Goal: Task Accomplishment & Management: Use online tool/utility

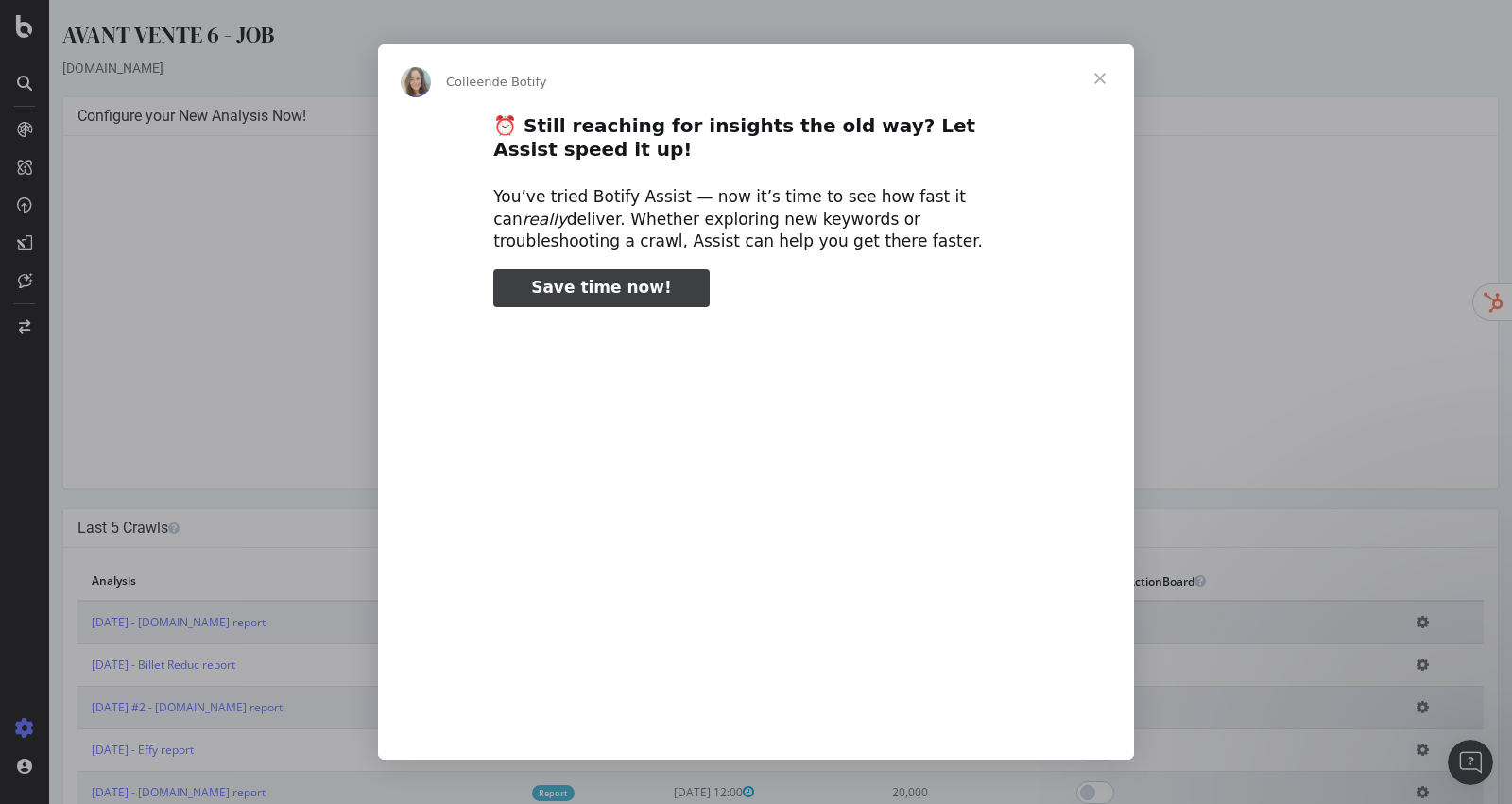
click at [577, 284] on span "Save time now!" at bounding box center [602, 287] width 141 height 19
type input "2447550"
click at [1101, 84] on span "Fermer" at bounding box center [1099, 78] width 68 height 68
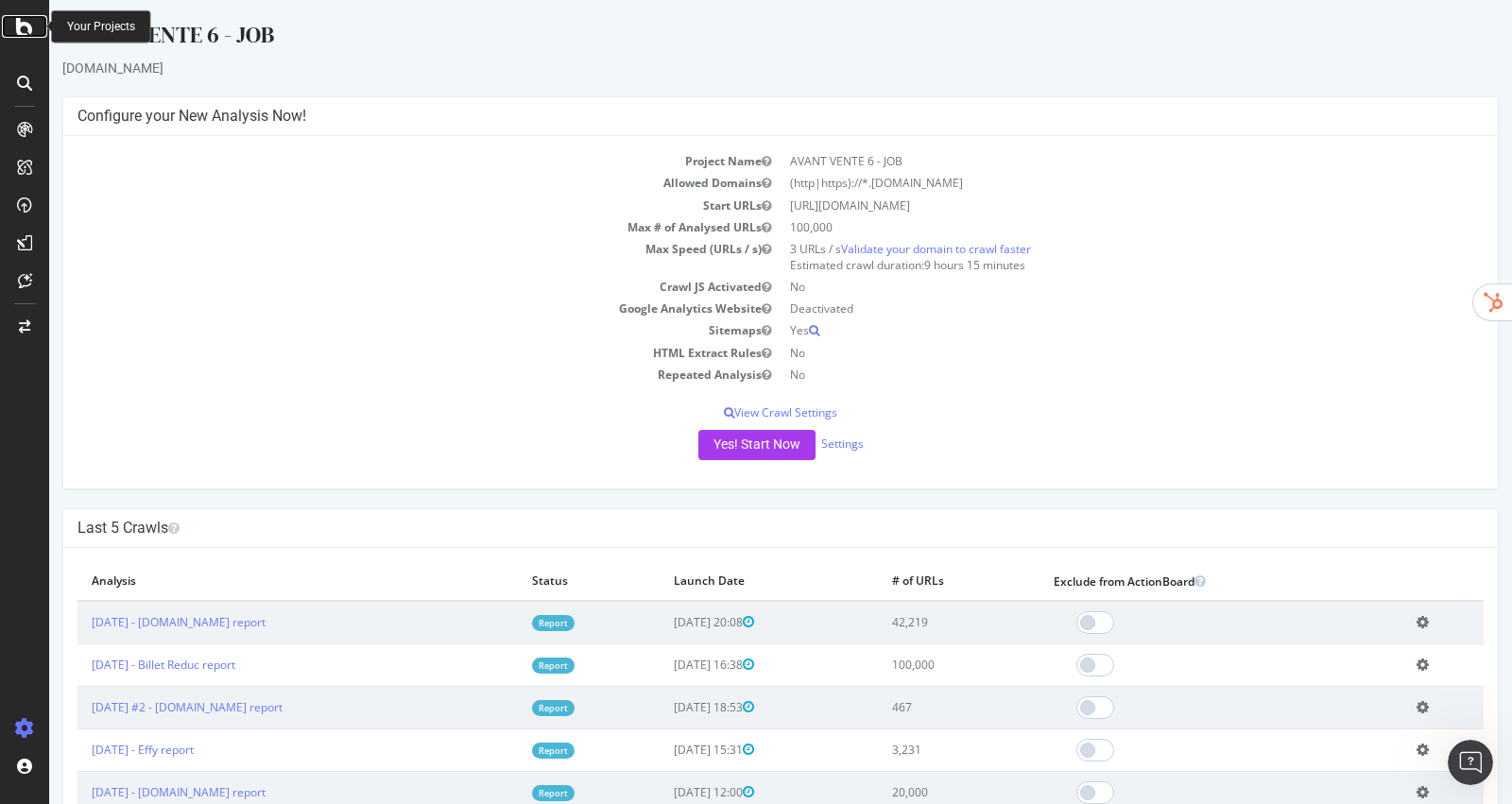
click at [28, 22] on icon at bounding box center [25, 27] width 17 height 23
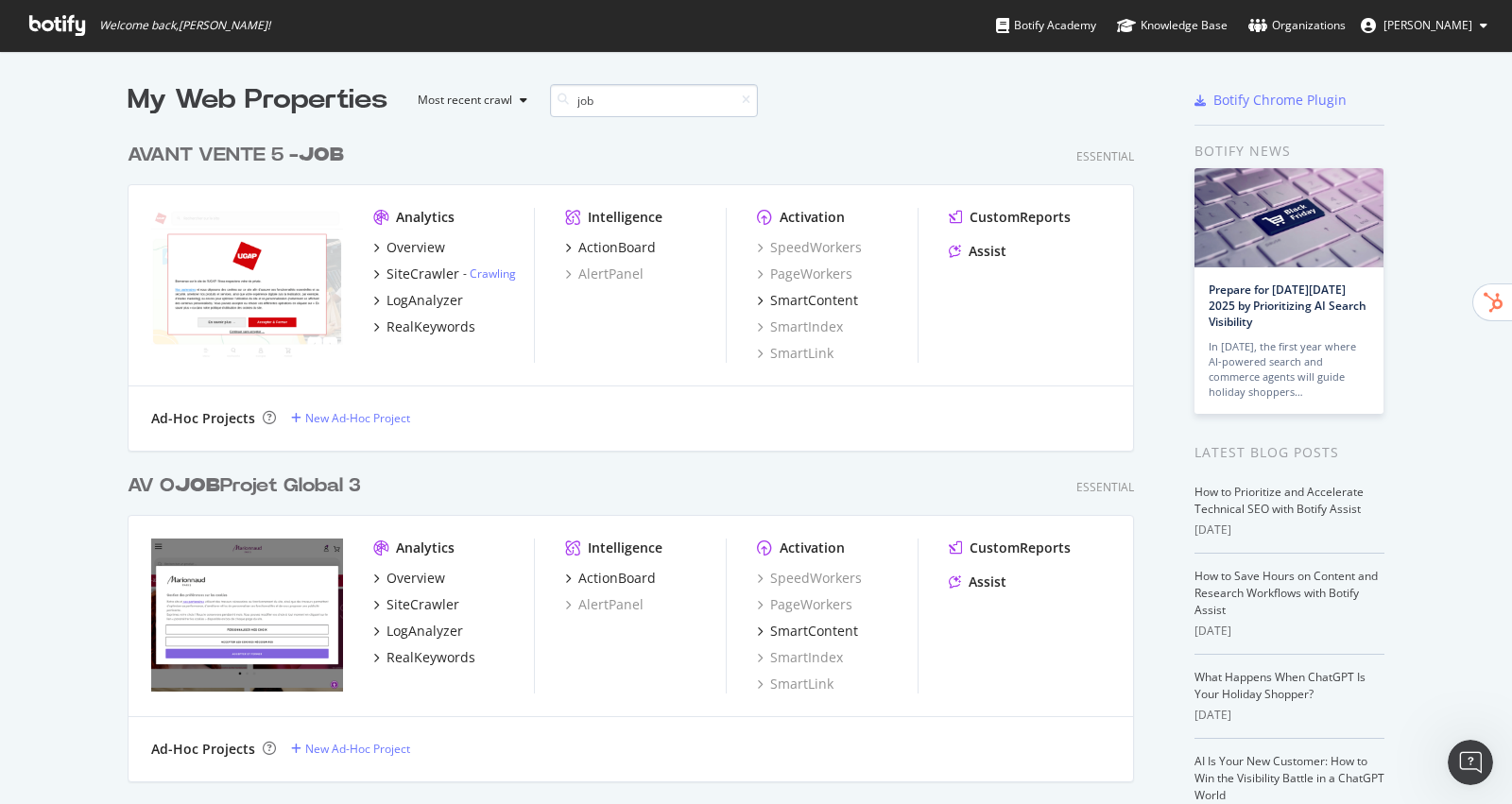
scroll to position [992, 1021]
type input "job"
click at [480, 276] on link "Crawling" at bounding box center [492, 273] width 47 height 16
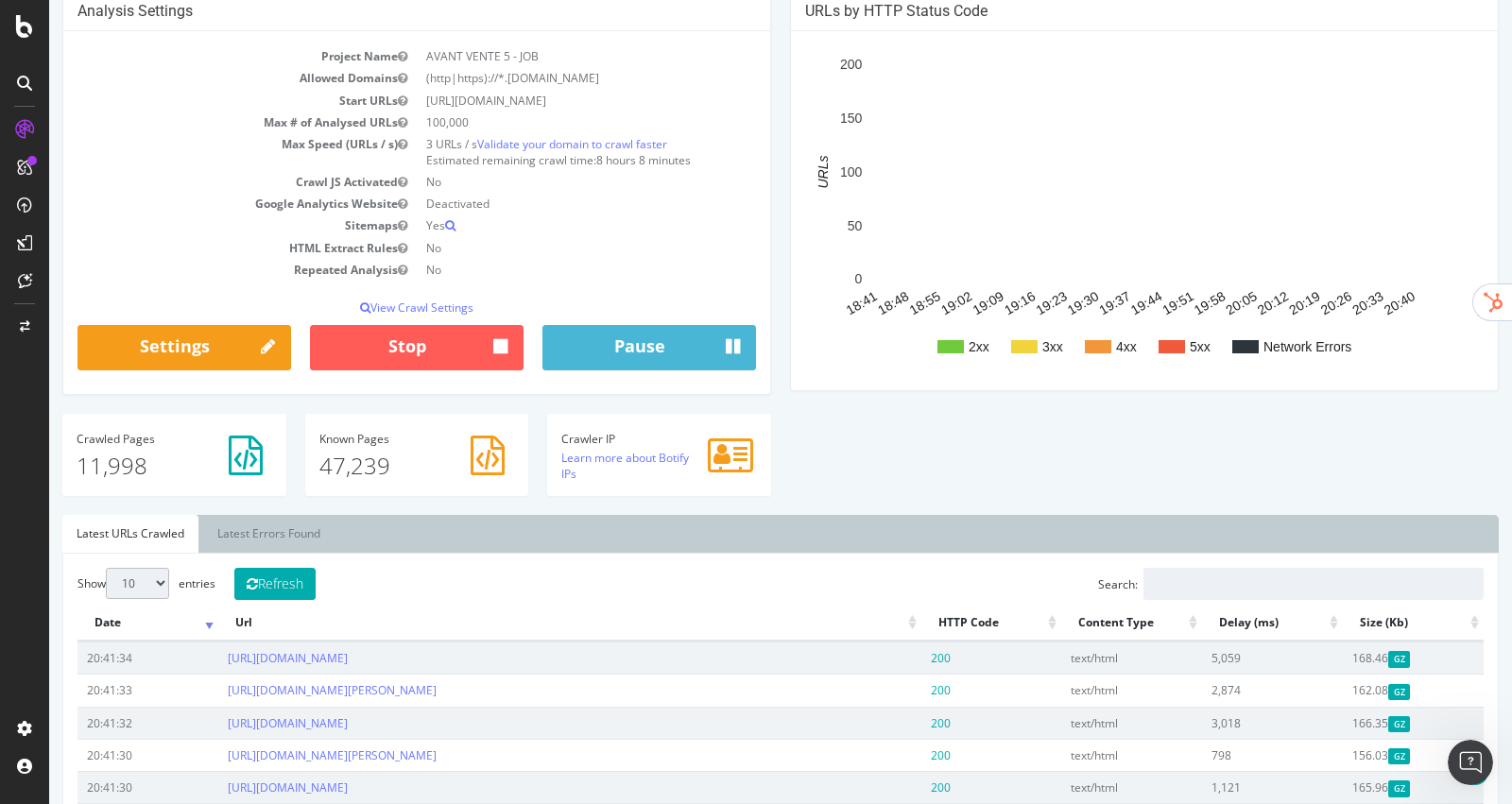
scroll to position [85, 0]
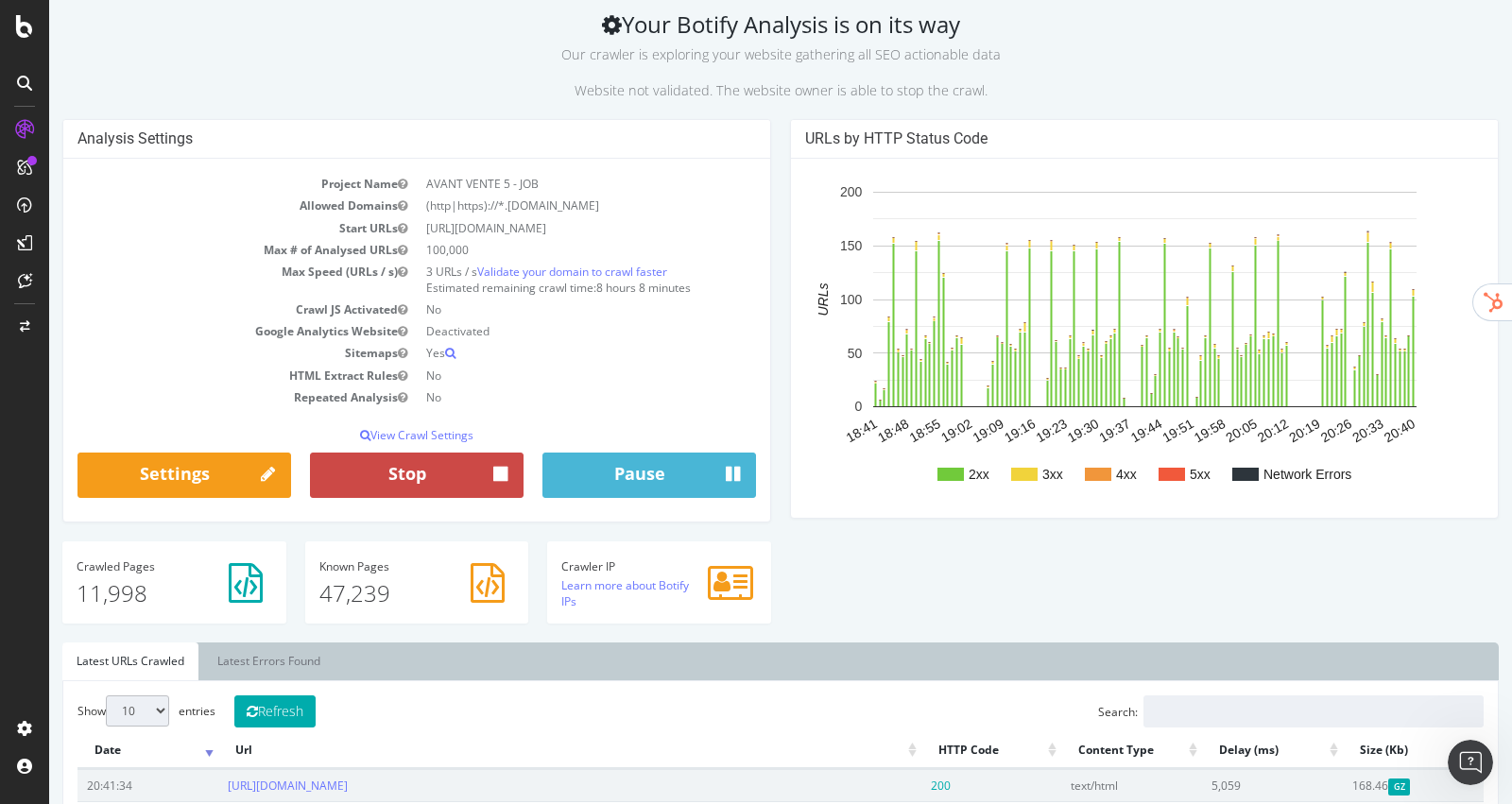
click at [496, 473] on icon "button" at bounding box center [500, 475] width 14 height 25
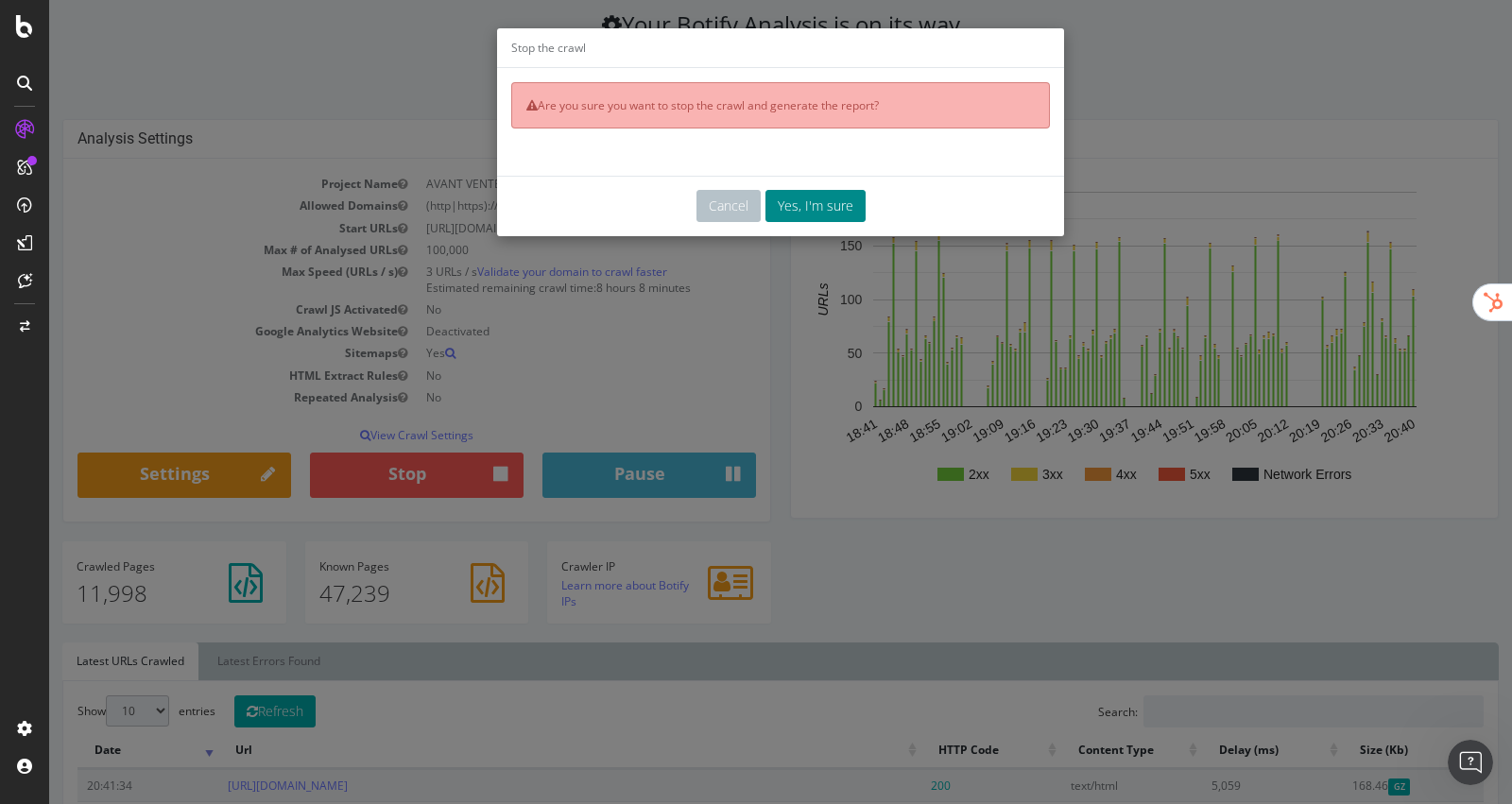
click at [804, 197] on button "Yes, I'm sure" at bounding box center [815, 206] width 100 height 32
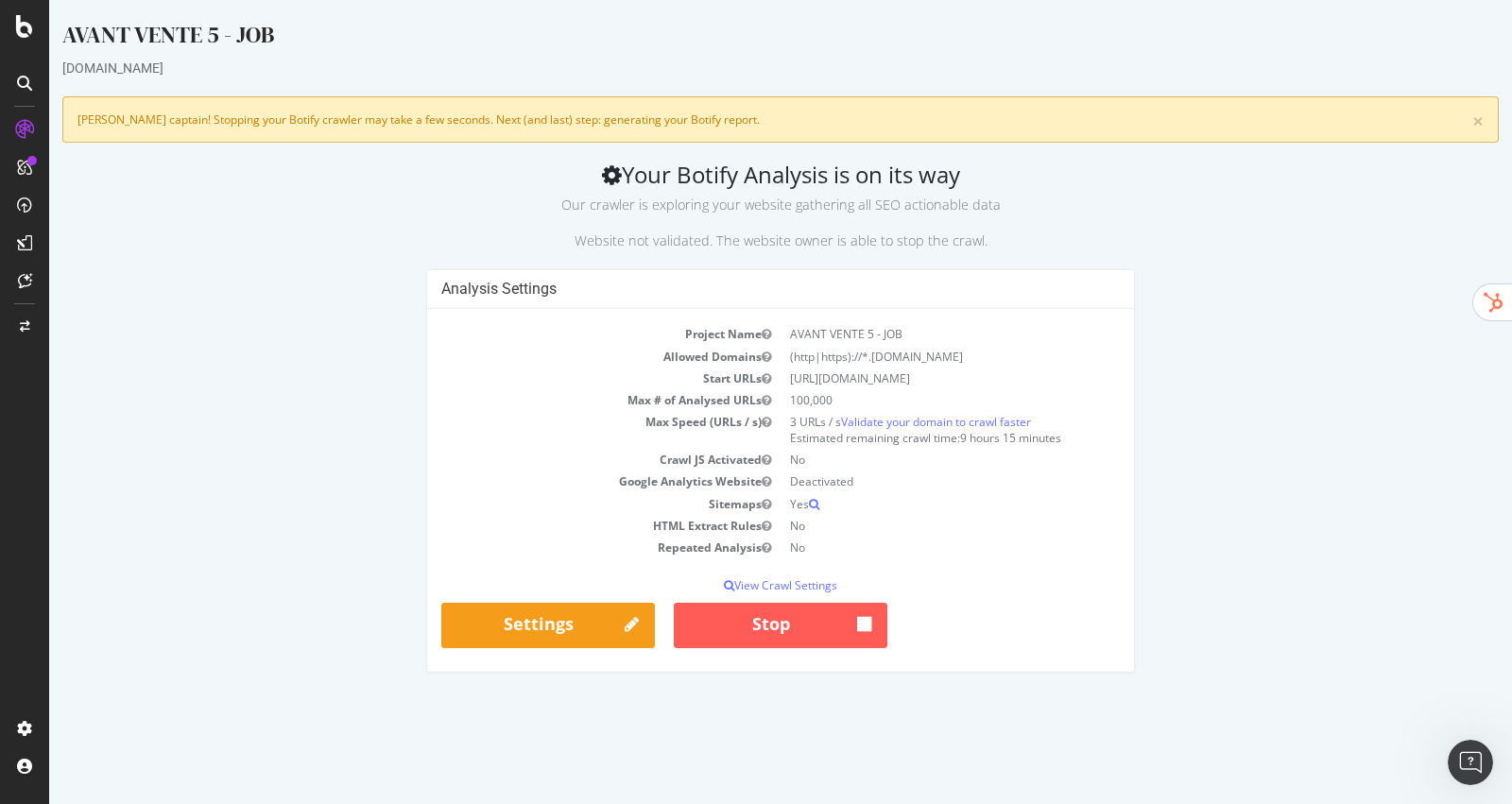
scroll to position [0, 0]
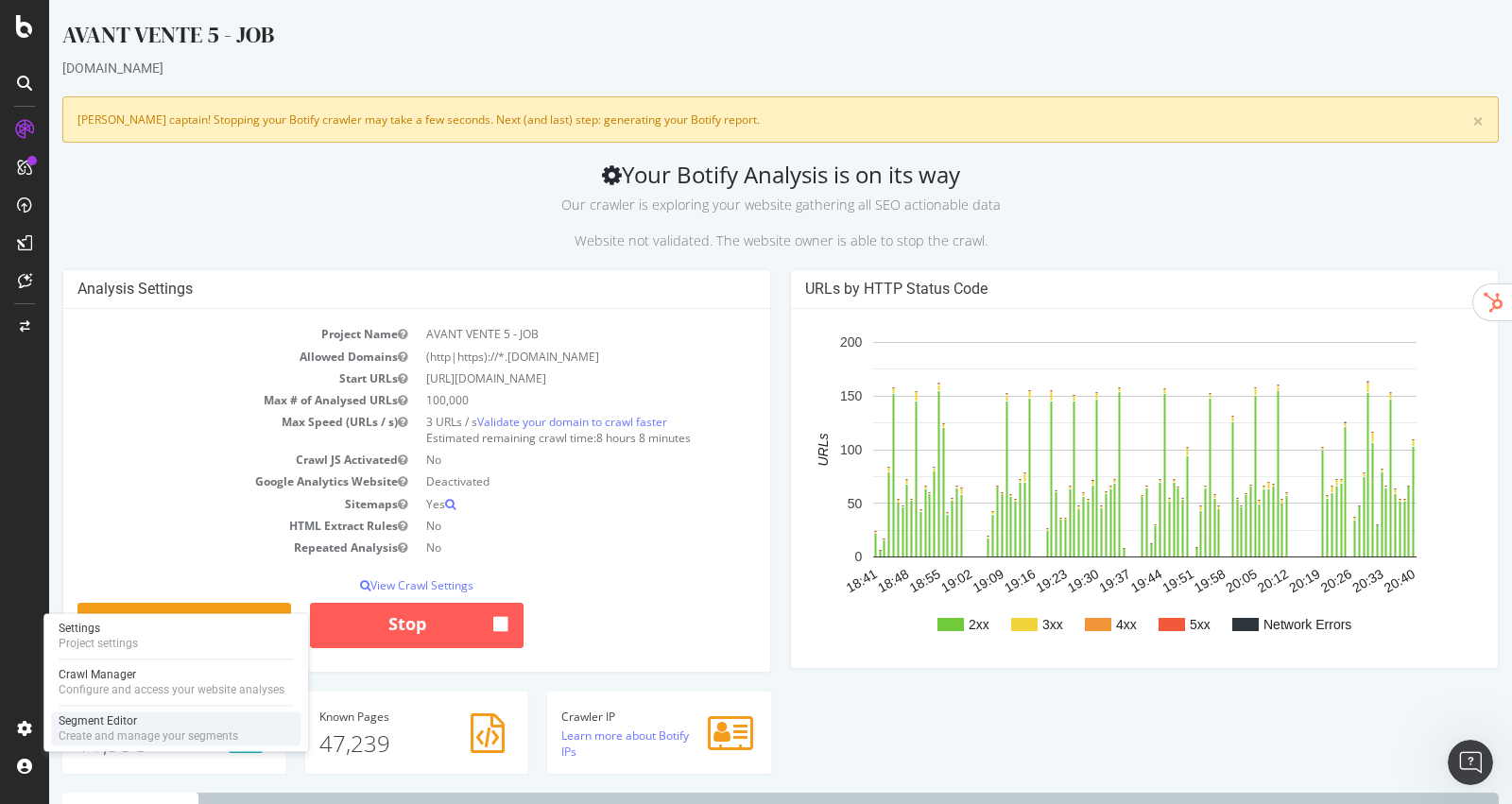
click at [103, 721] on div "Segment Editor" at bounding box center [148, 721] width 179 height 15
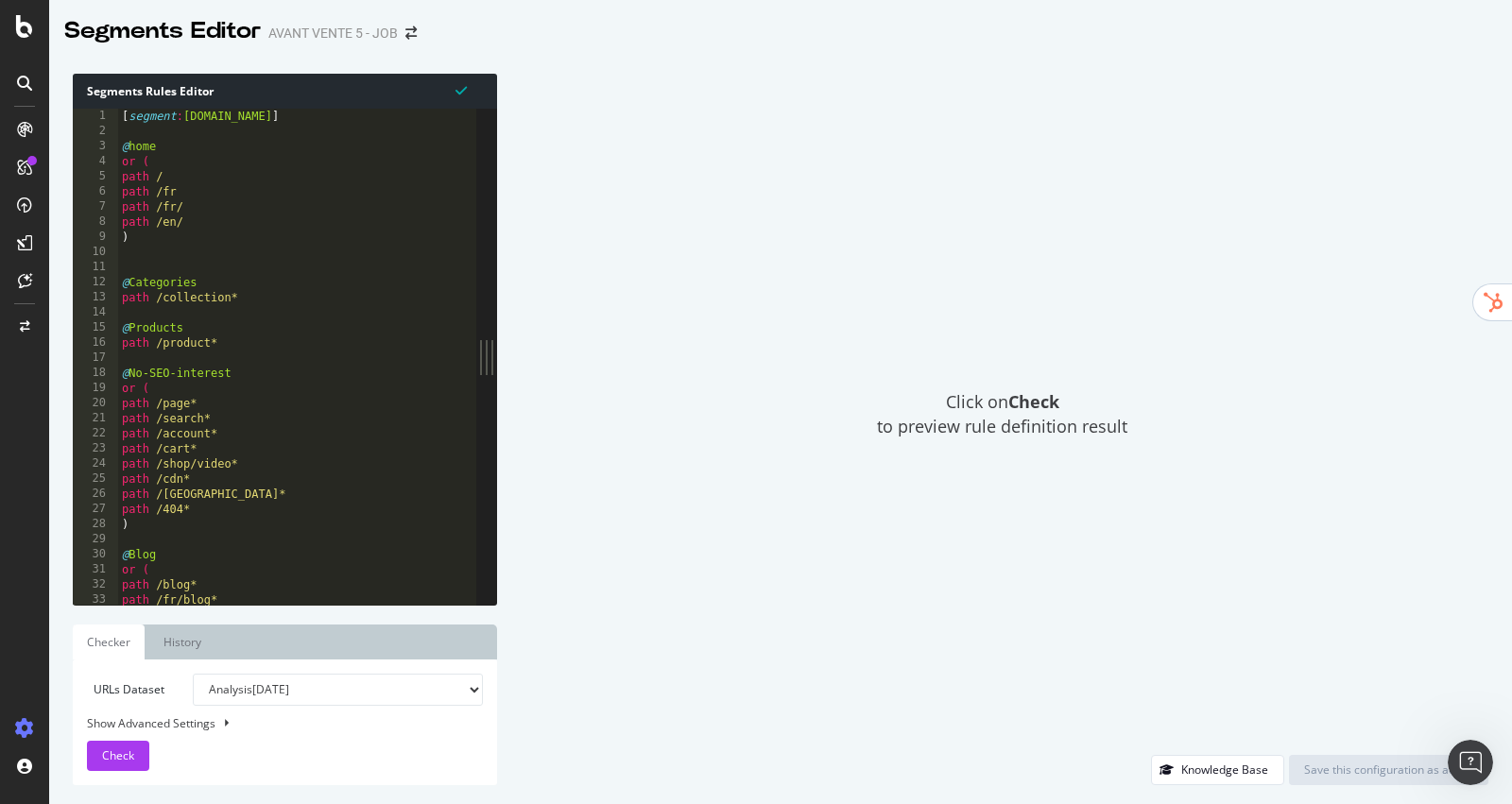
click at [354, 695] on select "Analysis [DATE] Analysis [DATE] Analysis [DATE] Analysis [DATE] #2 Analysis [DA…" at bounding box center [338, 690] width 290 height 32
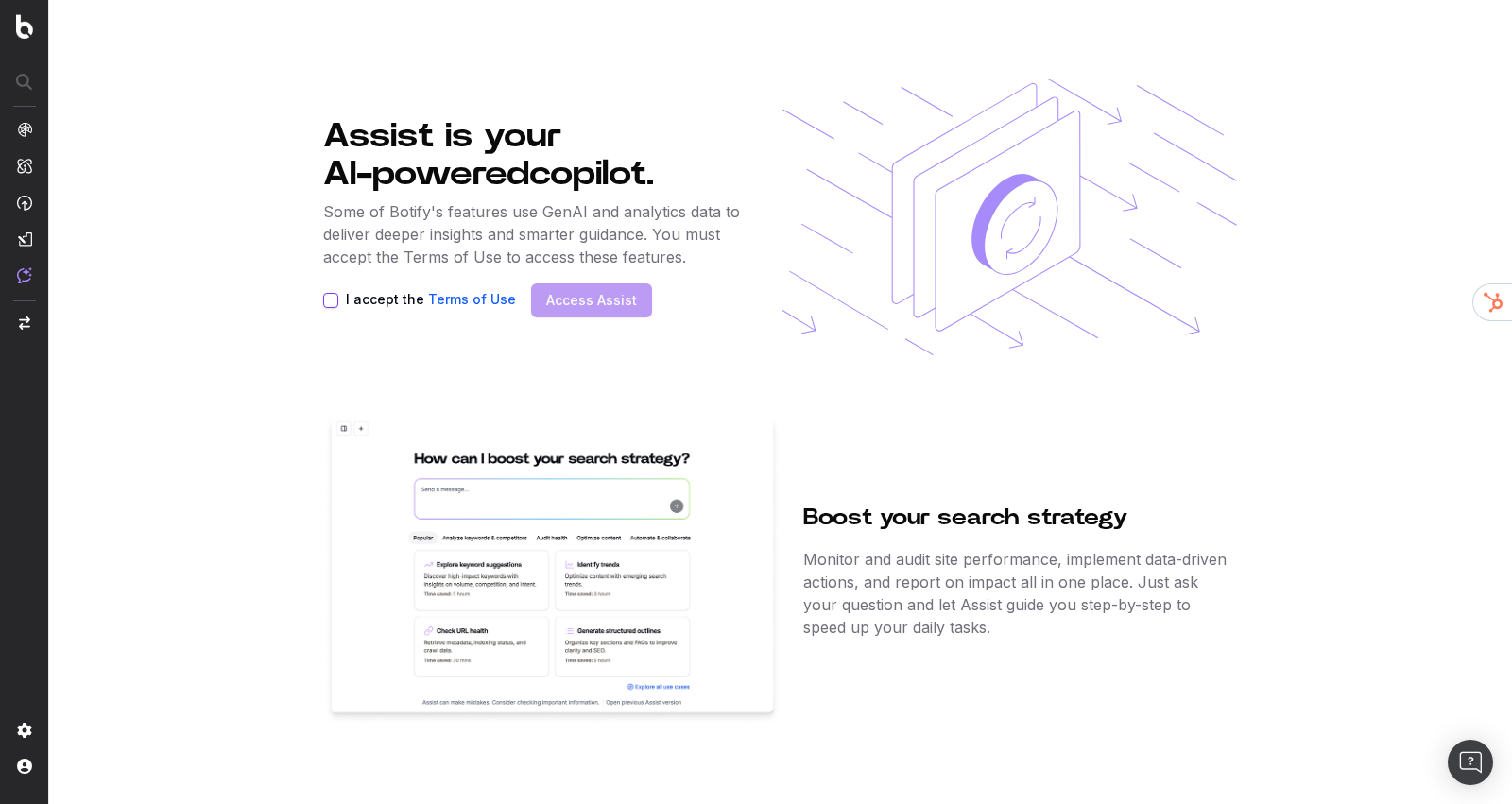
click at [338, 298] on button "I accept the Terms of Use" at bounding box center [331, 300] width 15 height 15
click at [579, 289] on button "Access Assist" at bounding box center [591, 300] width 121 height 34
click at [577, 315] on button "Access Assist" at bounding box center [591, 300] width 121 height 34
